Goal: Task Accomplishment & Management: Use online tool/utility

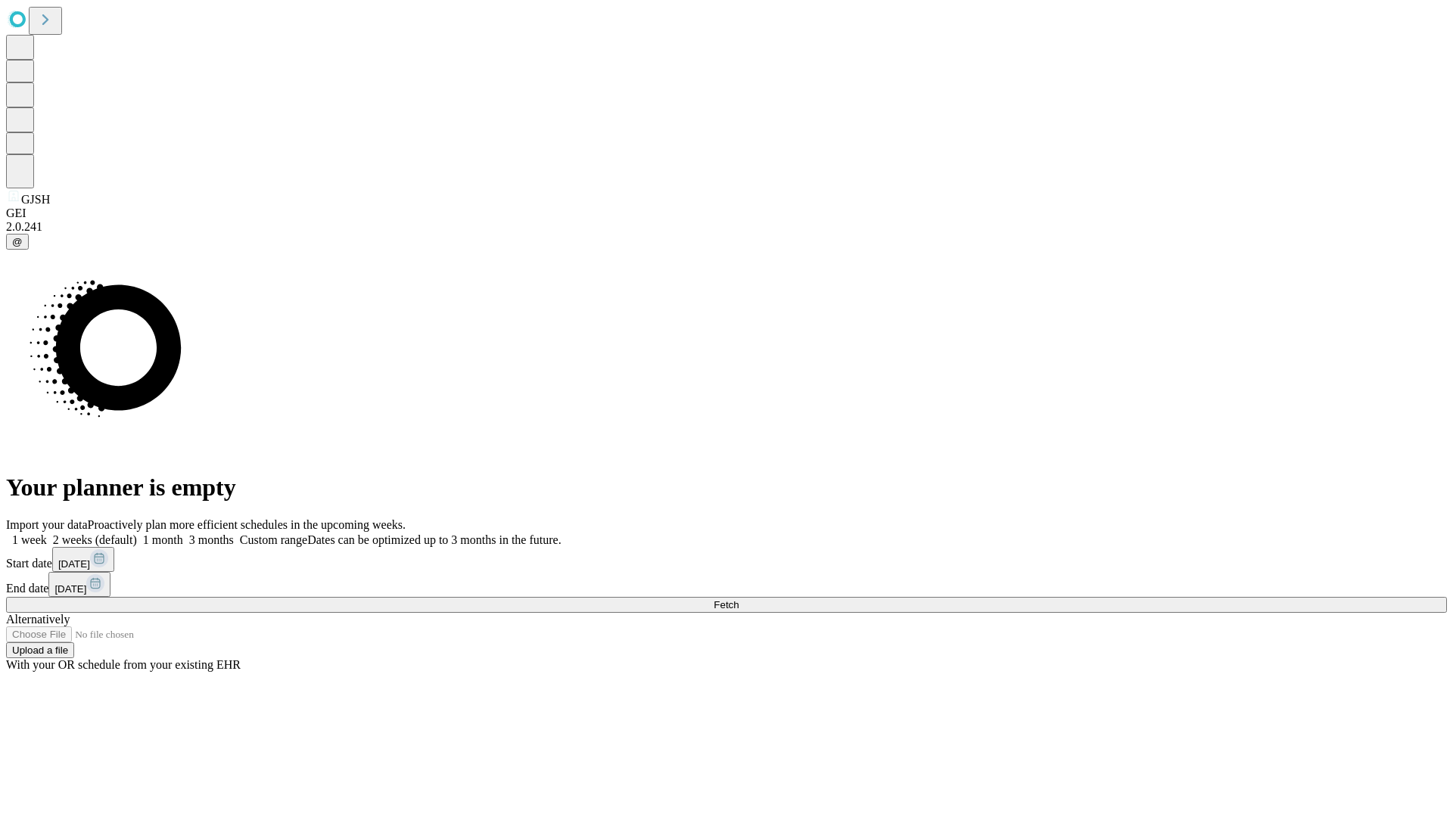
click at [739, 599] on span "Fetch" at bounding box center [726, 604] width 25 height 11
